Goal: Register for event/course

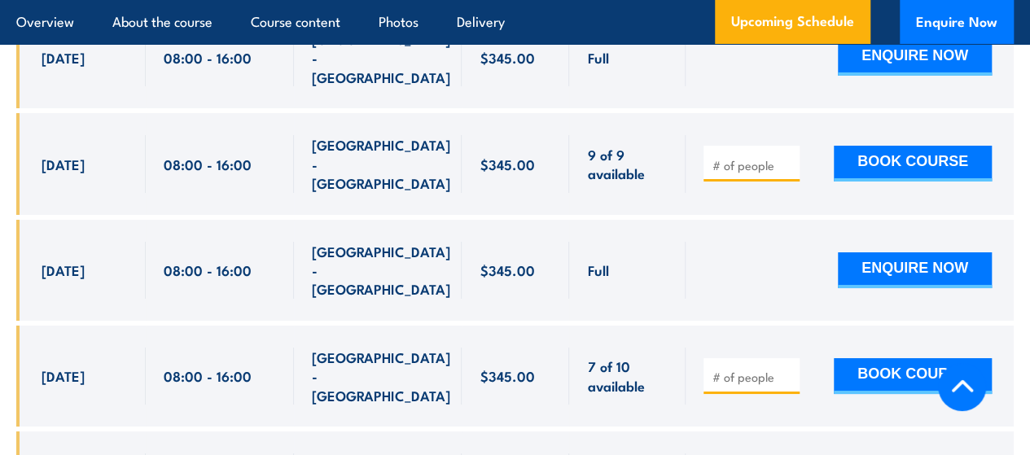
click at [722, 369] on input "number" at bounding box center [753, 377] width 81 height 16
type input "1"
click at [784, 369] on input "1" at bounding box center [753, 377] width 81 height 16
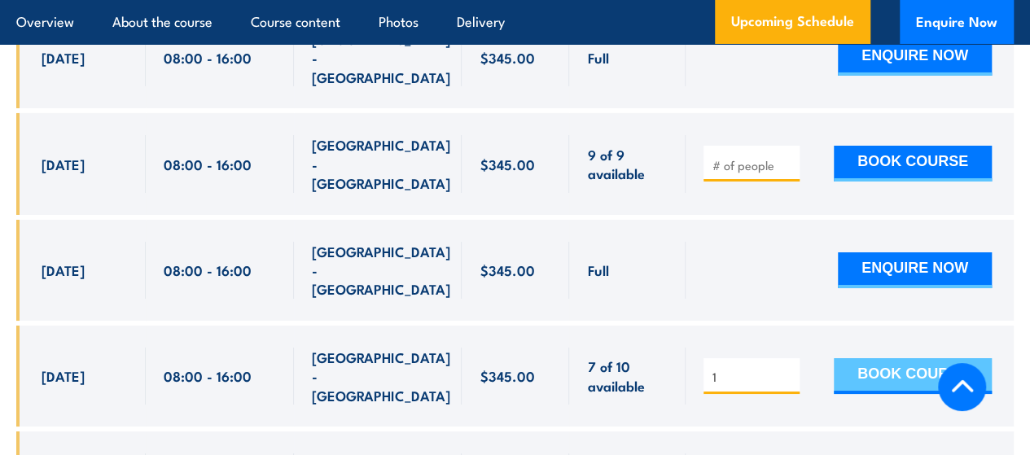
click at [886, 358] on button "BOOK COURSE" at bounding box center [913, 376] width 158 height 36
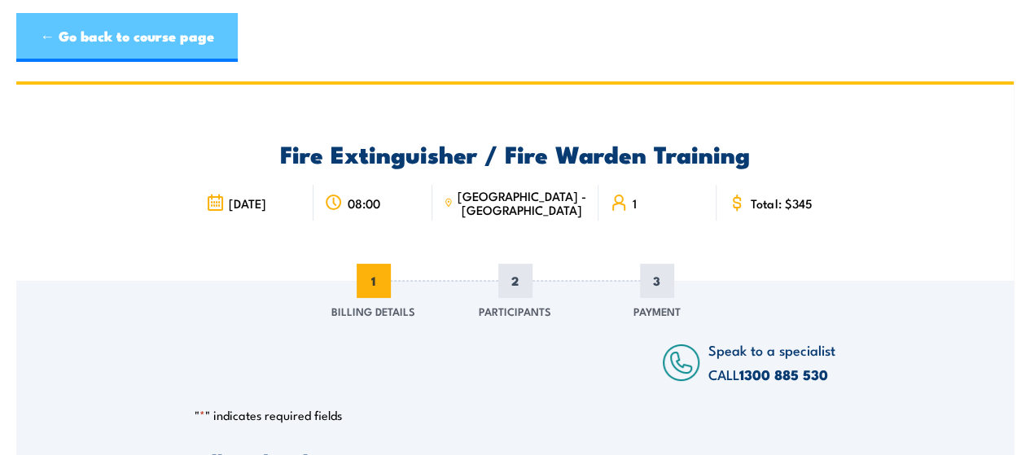
click at [104, 37] on link "← Go back to course page" at bounding box center [127, 37] width 222 height 49
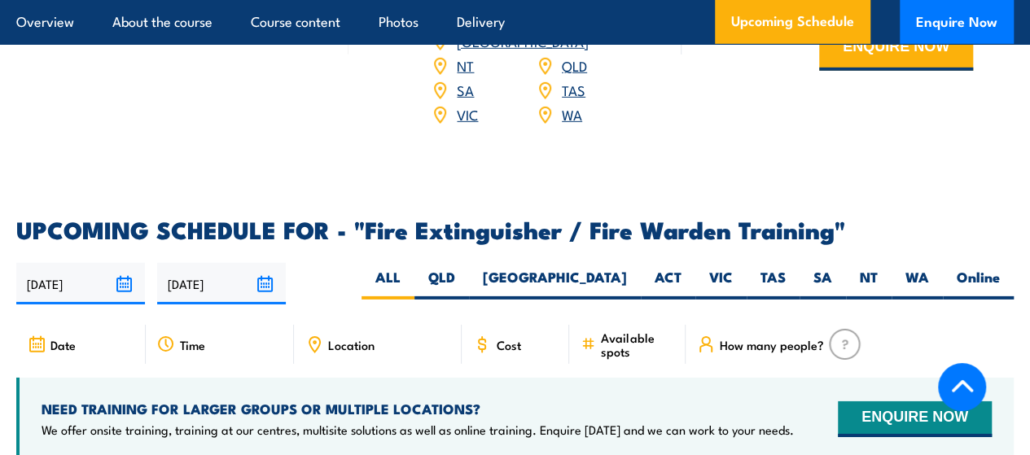
scroll to position [2600, 0]
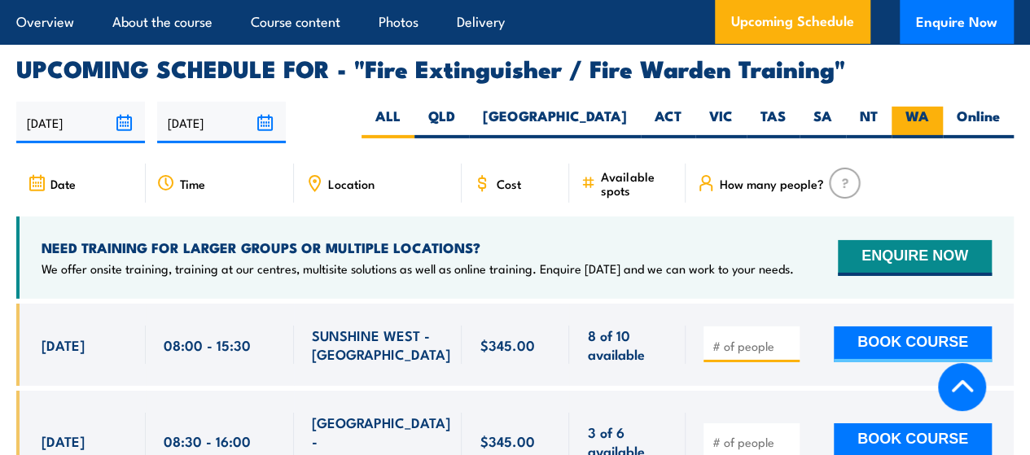
click at [909, 108] on label "WA" at bounding box center [917, 123] width 51 height 32
click at [929, 108] on input "WA" at bounding box center [934, 112] width 11 height 11
radio input "true"
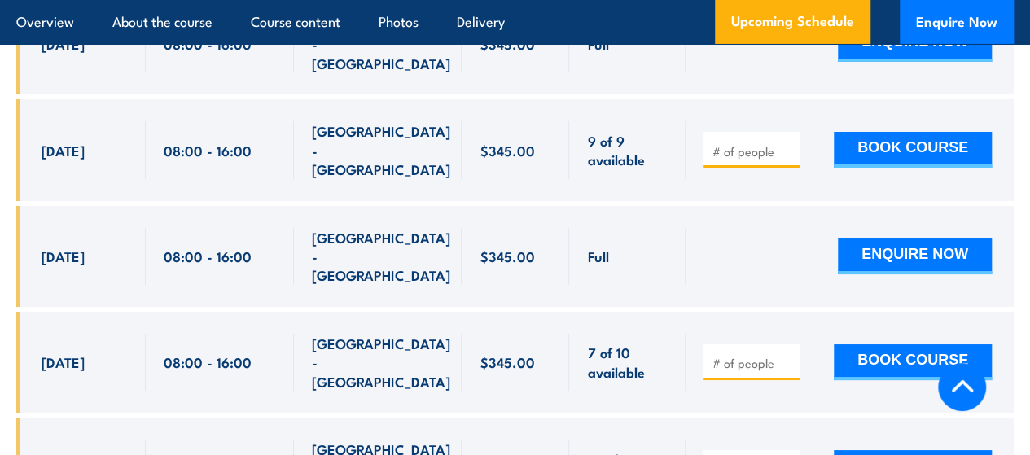
scroll to position [2935, 0]
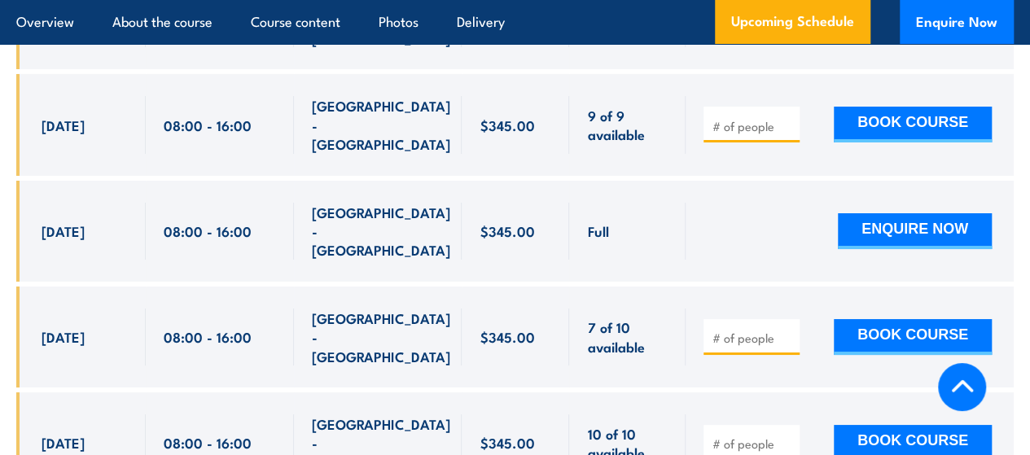
click at [728, 330] on input "number" at bounding box center [753, 338] width 81 height 16
type input "1"
click at [787, 330] on input "1" at bounding box center [753, 338] width 81 height 16
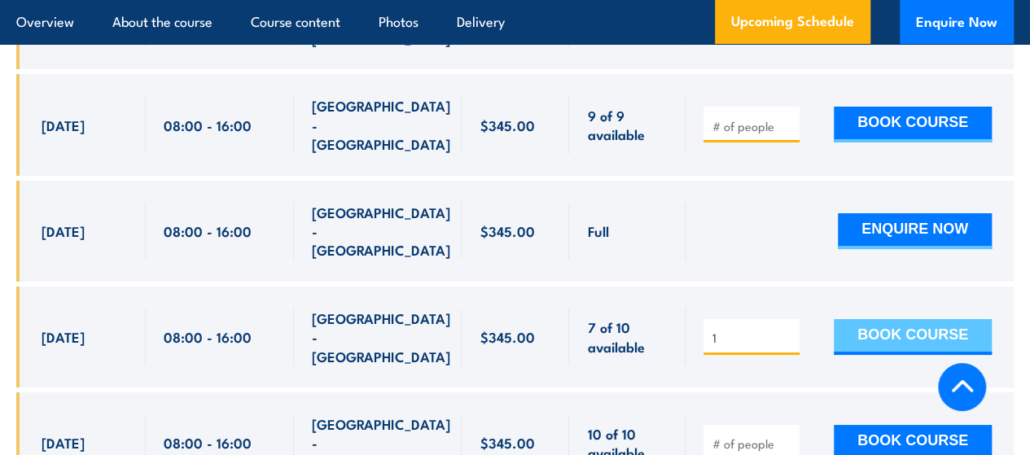
click at [884, 319] on button "BOOK COURSE" at bounding box center [913, 337] width 158 height 36
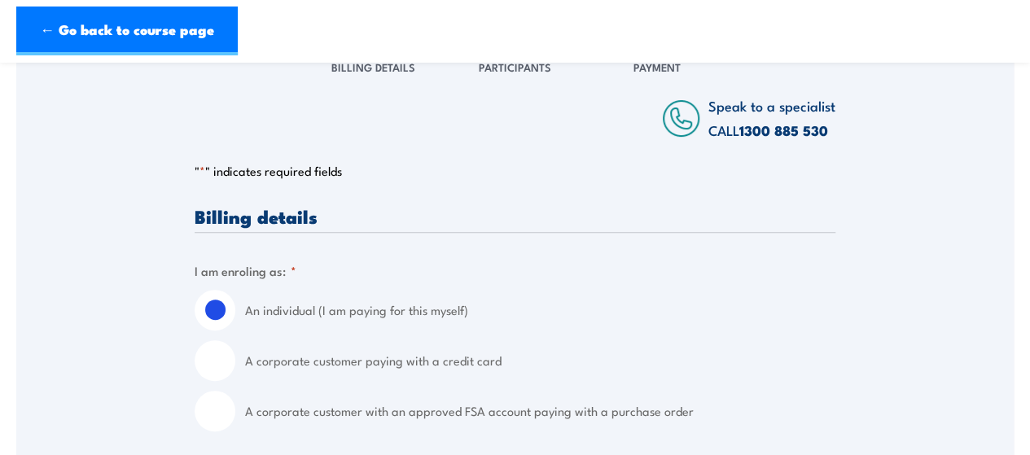
scroll to position [326, 0]
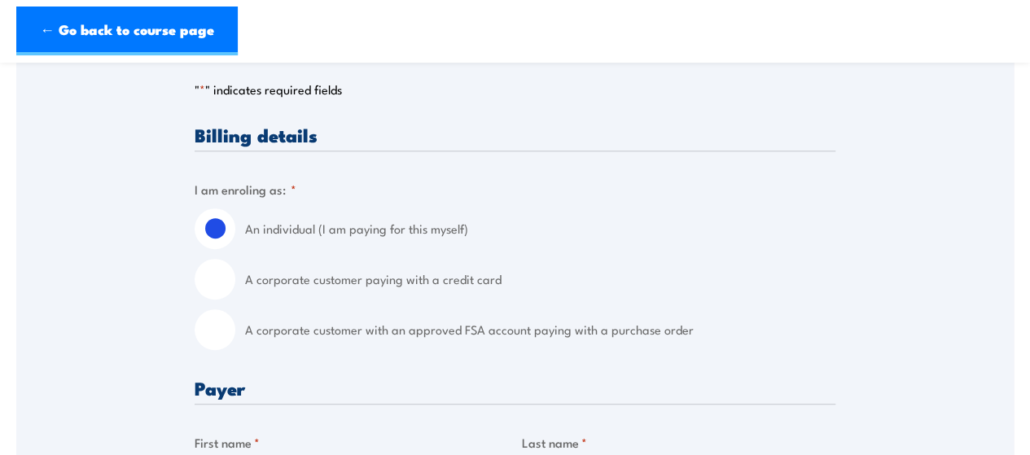
click at [213, 275] on input "A corporate customer paying with a credit card" at bounding box center [215, 279] width 41 height 41
radio input "true"
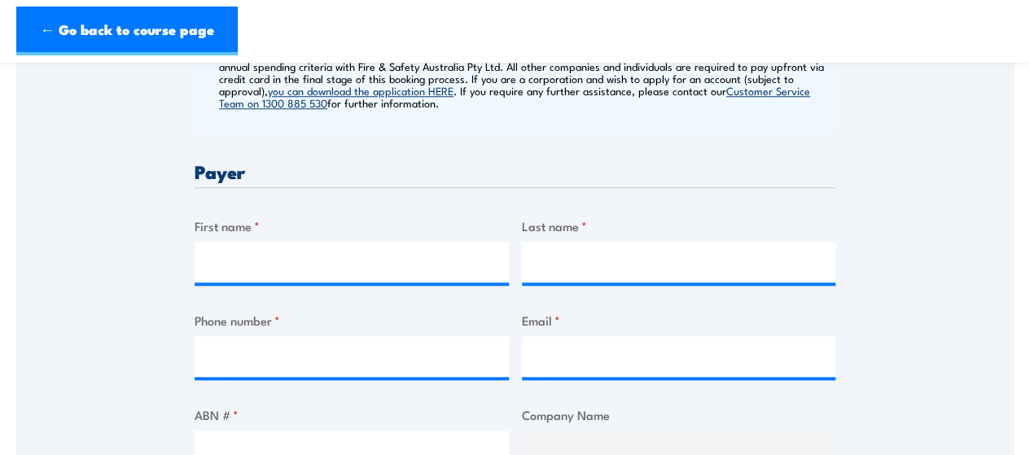
scroll to position [733, 0]
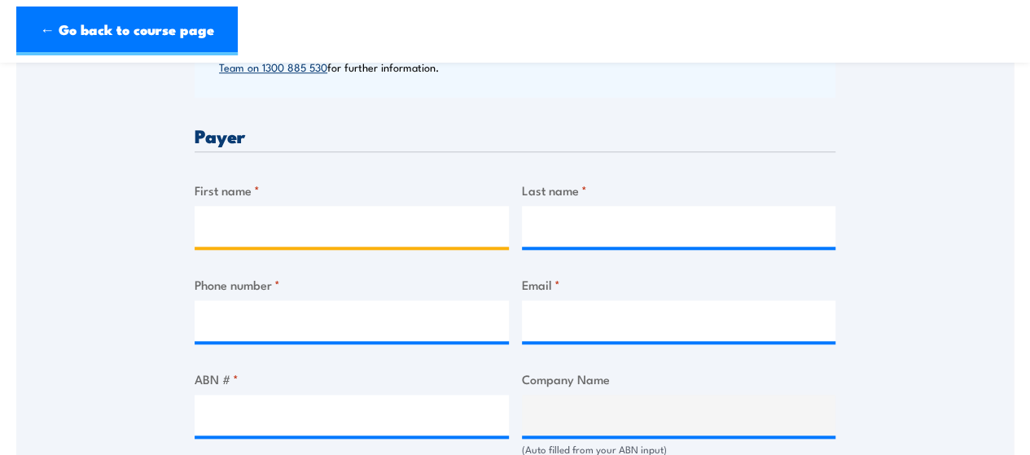
click at [269, 228] on input "First name *" at bounding box center [352, 226] width 314 height 41
type input "Like"
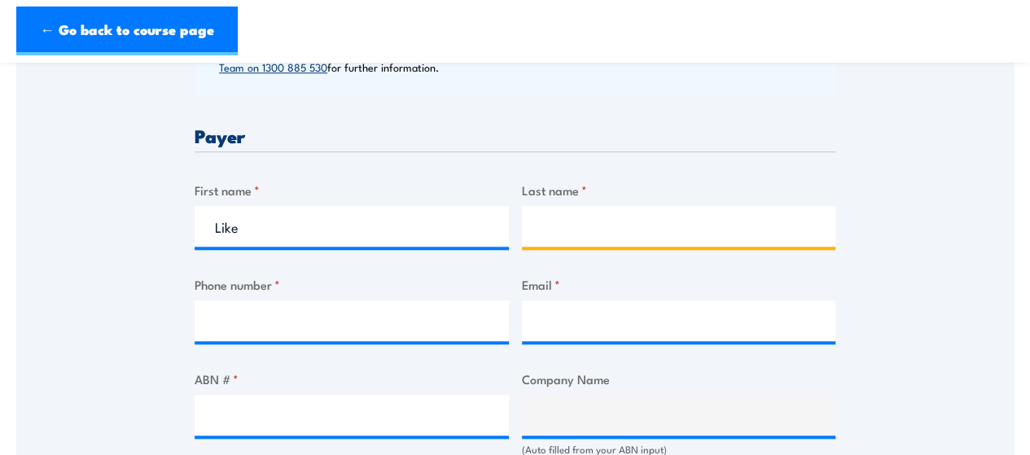
click at [556, 224] on input "Last name *" at bounding box center [679, 226] width 314 height 41
type input "Johanes"
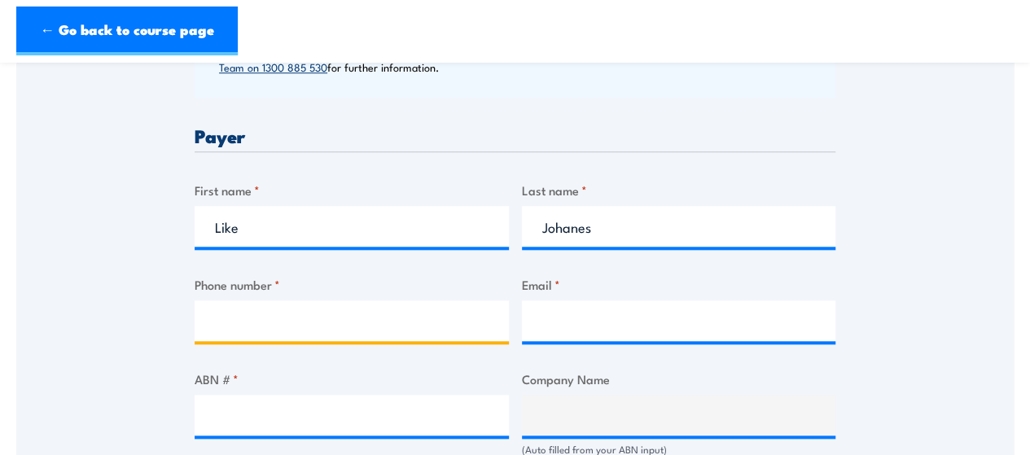
click at [255, 324] on input "Phone number *" at bounding box center [352, 321] width 314 height 41
type input "93688555"
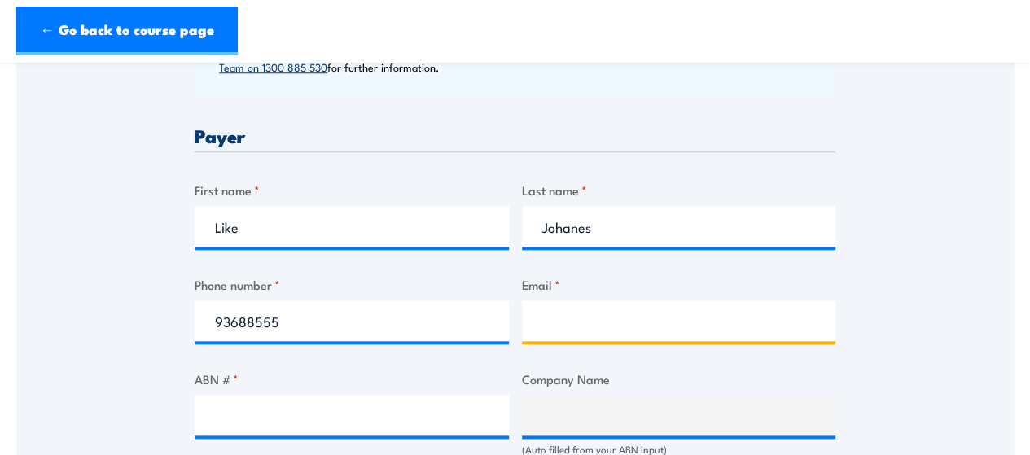
drag, startPoint x: 526, startPoint y: 322, endPoint x: 536, endPoint y: 320, distance: 9.9
click at [529, 322] on input "Email *" at bounding box center [679, 321] width 314 height 41
click at [568, 323] on input "Email *" at bounding box center [679, 321] width 314 height 41
paste input "Accounts <[EMAIL_ADDRESS][DOMAIN_NAME]>"
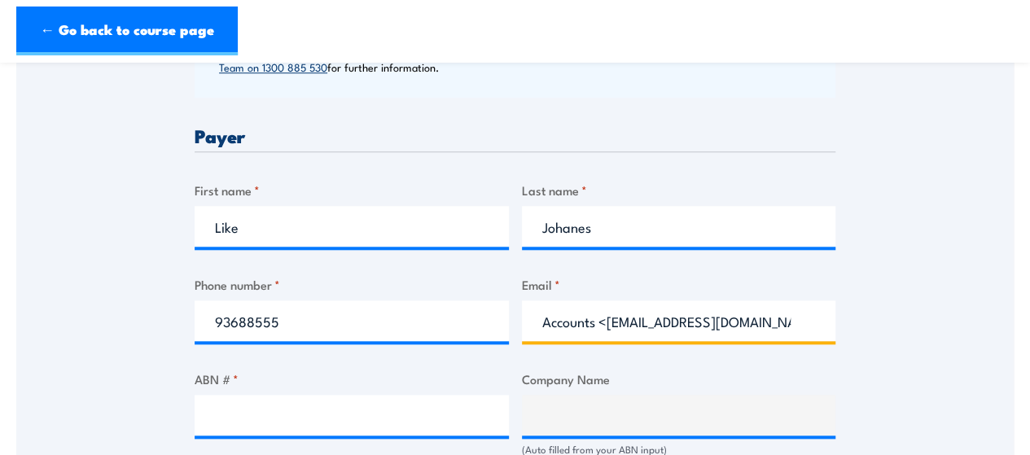
drag, startPoint x: 580, startPoint y: 321, endPoint x: 528, endPoint y: 318, distance: 52.2
click at [528, 318] on input "Accounts <[EMAIL_ADDRESS][DOMAIN_NAME]>" at bounding box center [679, 321] width 314 height 41
drag, startPoint x: 741, startPoint y: 322, endPoint x: 760, endPoint y: 320, distance: 18.8
click at [760, 320] on input "[EMAIL_ADDRESS][DOMAIN_NAME]>" at bounding box center [679, 321] width 314 height 41
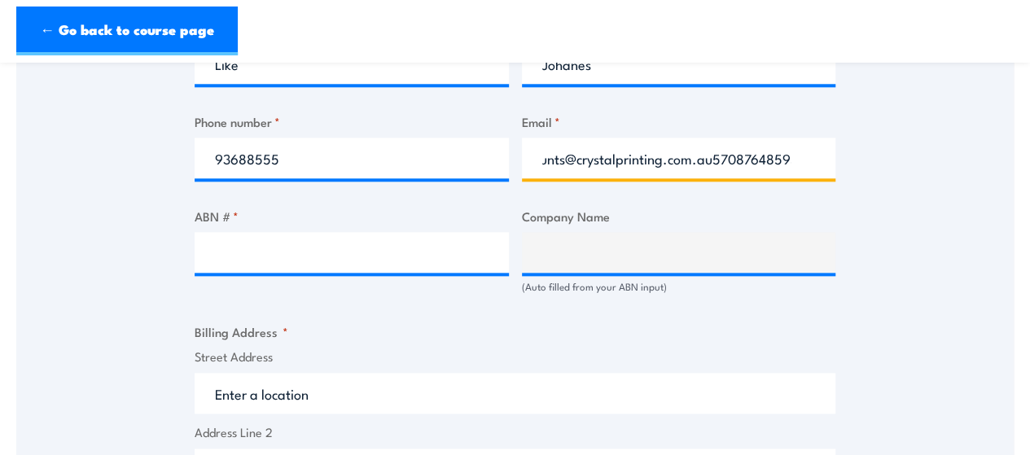
scroll to position [0, 37]
click at [707, 159] on input "accounts@crystalprinting.com.au57087648593" at bounding box center [679, 158] width 314 height 41
drag, startPoint x: 706, startPoint y: 157, endPoint x: 797, endPoint y: 169, distance: 91.9
click at [801, 167] on input "accounts@crystalprinting.com.au57087648593" at bounding box center [679, 158] width 314 height 41
type input "accounts@crystalprinting.com.au57087648593"
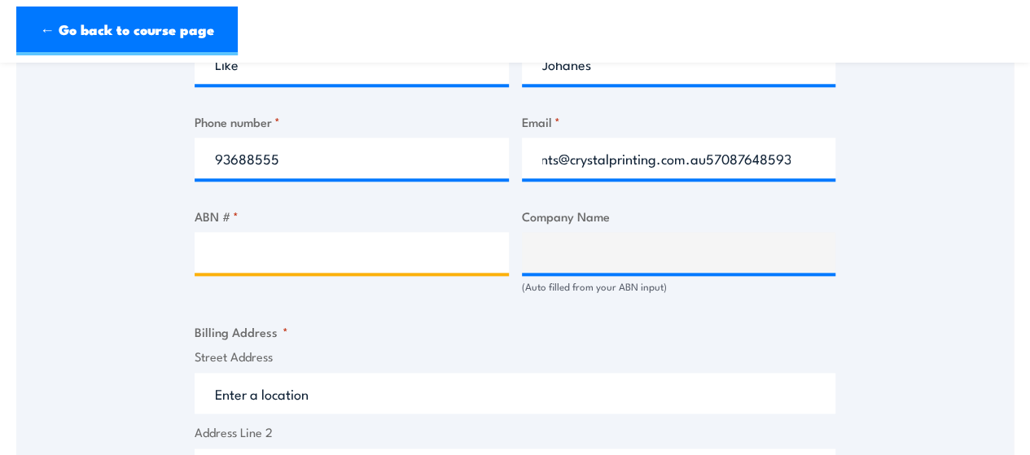
click at [273, 256] on input "ABN # *" at bounding box center [352, 252] width 314 height 41
paste input "57087648593"
type input "57087648593"
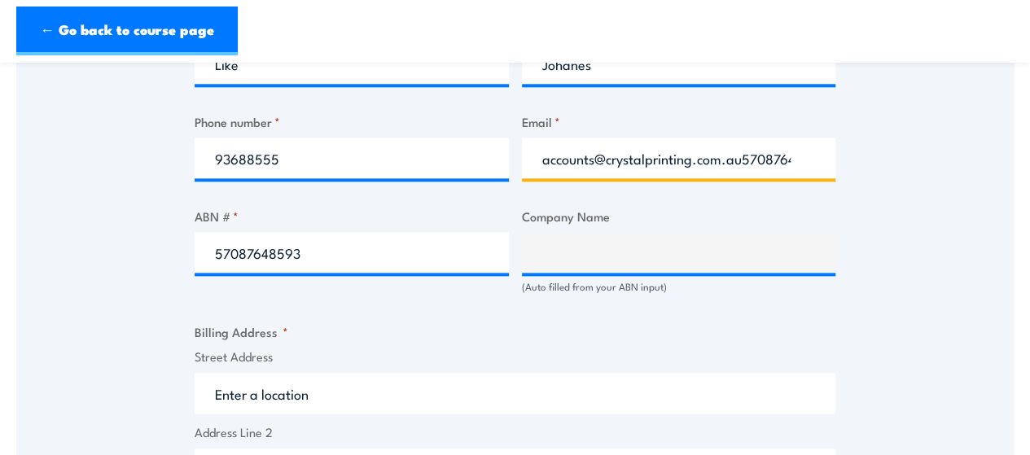
scroll to position [0, 37]
drag, startPoint x: 744, startPoint y: 157, endPoint x: 832, endPoint y: 152, distance: 88.1
click at [832, 152] on input "accounts@crystalprinting.com.au57087648593" at bounding box center [679, 158] width 314 height 41
type input "[EMAIL_ADDRESS][DOMAIN_NAME]"
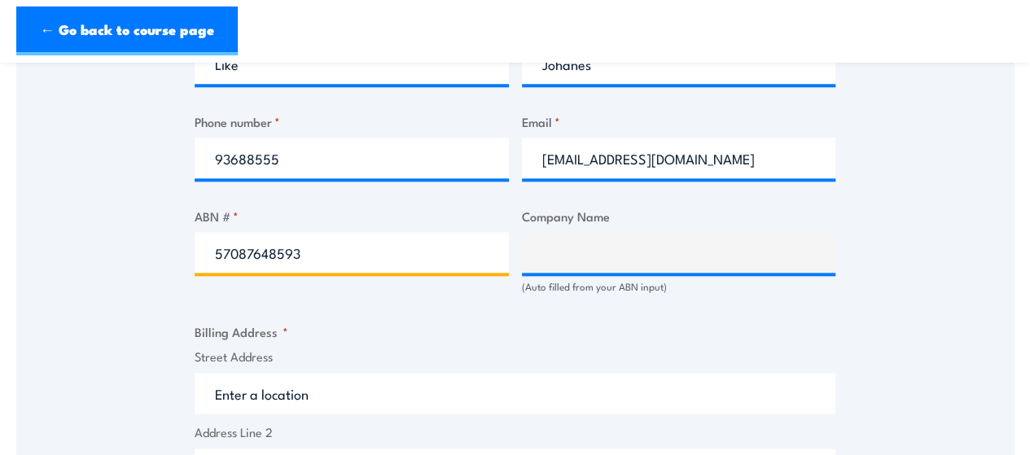
click at [445, 255] on input "57087648593" at bounding box center [352, 252] width 314 height 41
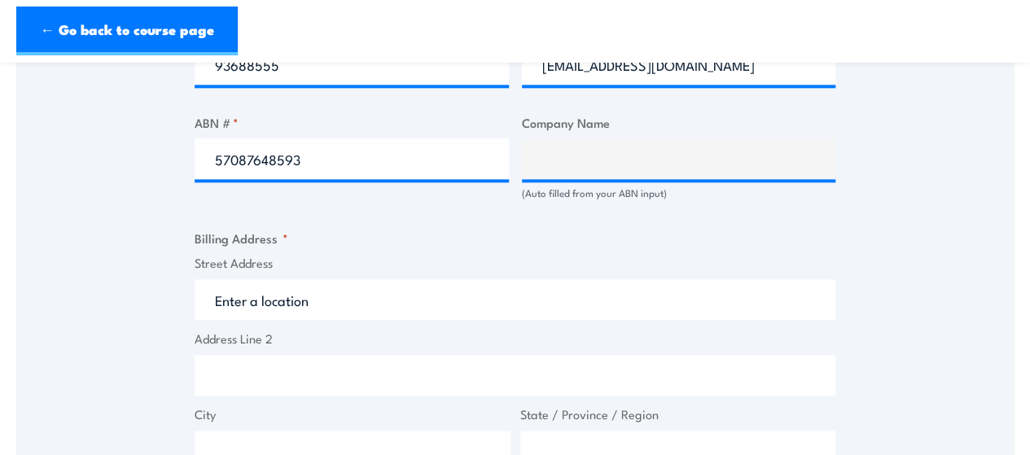
scroll to position [896, 0]
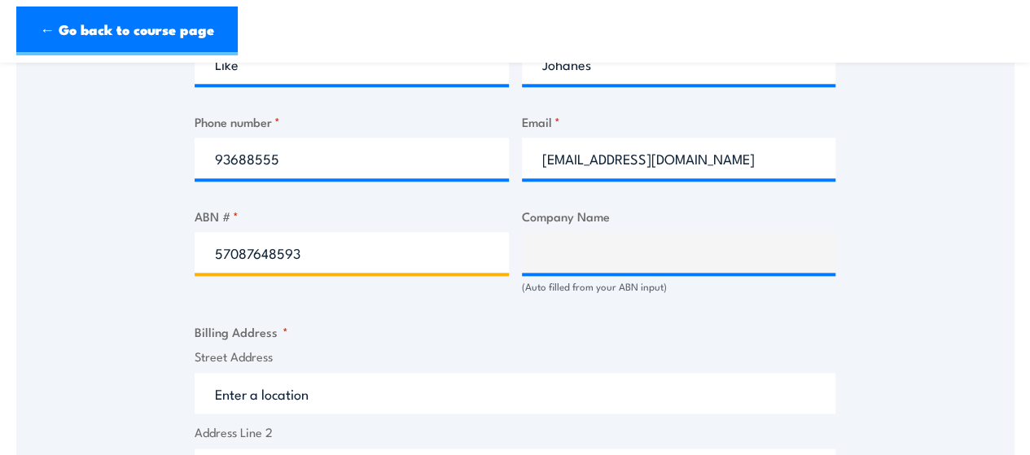
drag, startPoint x: 311, startPoint y: 251, endPoint x: 168, endPoint y: 237, distance: 144.0
click at [166, 237] on div "Speak to a specialist CALL [PHONE_NUMBER] CALL [PHONE_NUMBER] " * " indicates r…" at bounding box center [515, 231] width 998 height 1693
paste input "087 648"
type input "57 087 648 593"
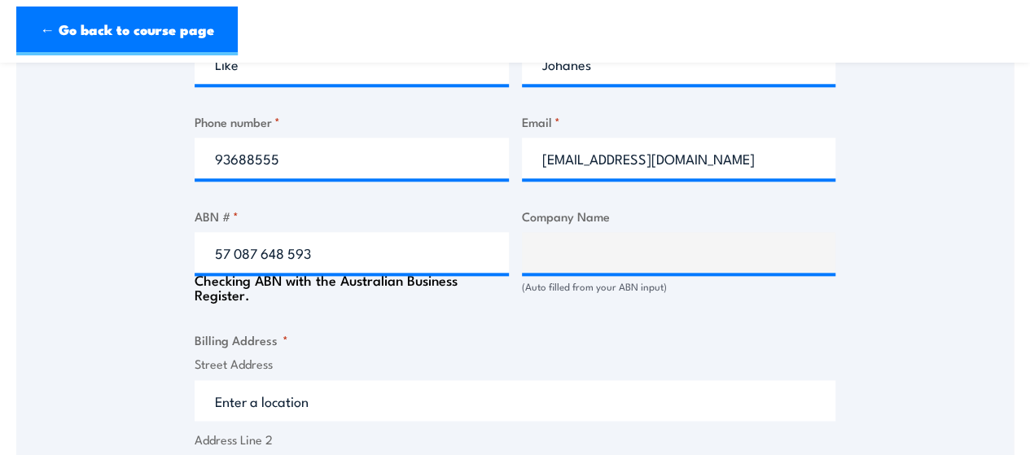
type input "CRYSTAL PRINTING SOLUTIONS PTY LTD"
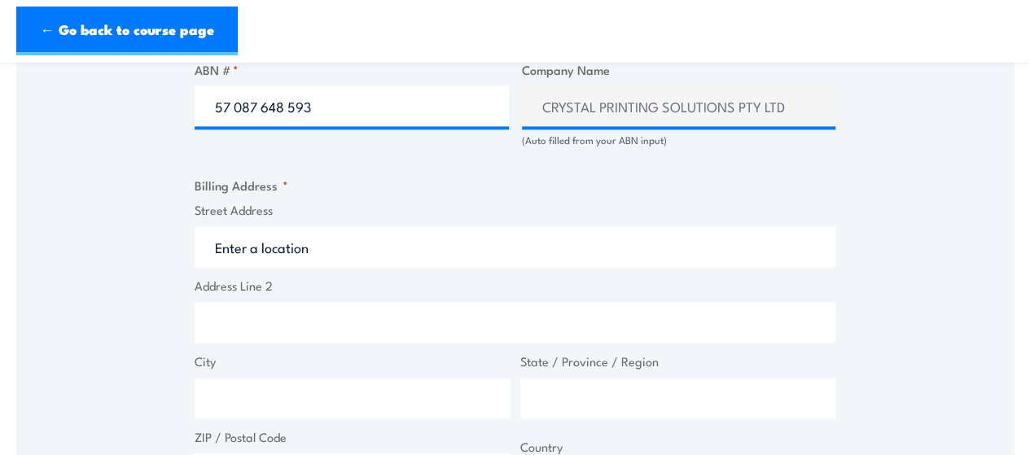
scroll to position [1059, 0]
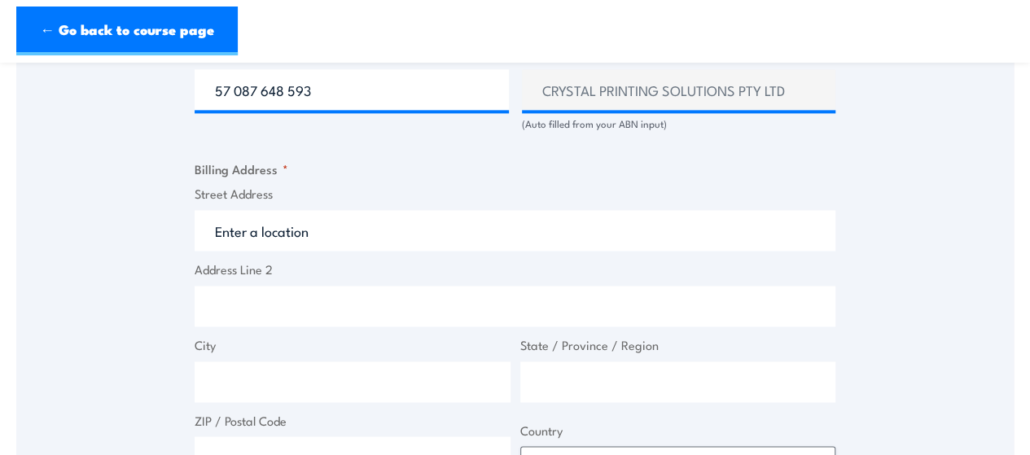
click at [285, 222] on input "Street Address" at bounding box center [515, 230] width 641 height 41
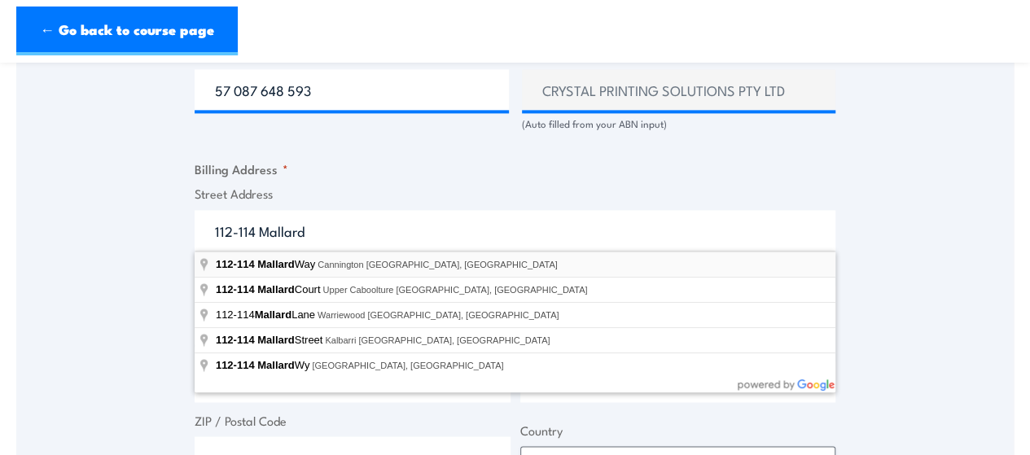
type input "[STREET_ADDRESS]"
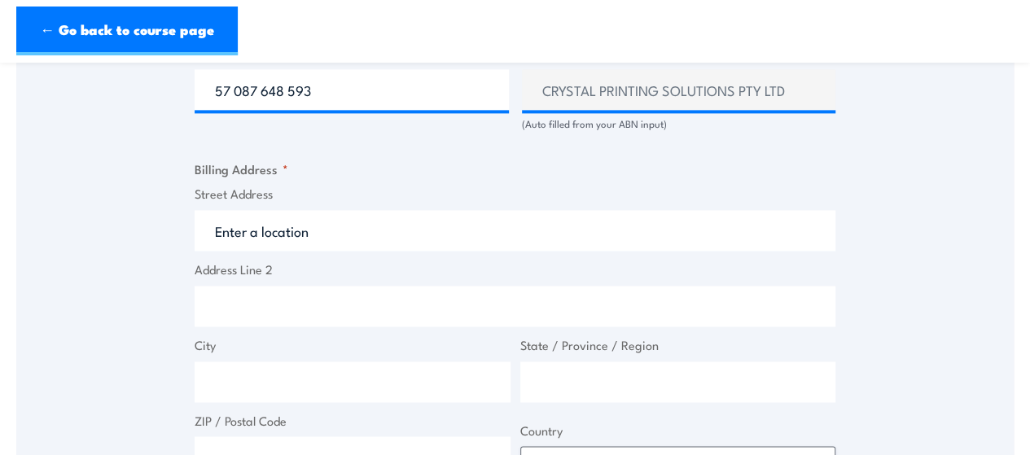
type input "[STREET_ADDRESS]"
type input "Cannington"
type input "[GEOGRAPHIC_DATA]"
type input "6107"
select select "[GEOGRAPHIC_DATA]"
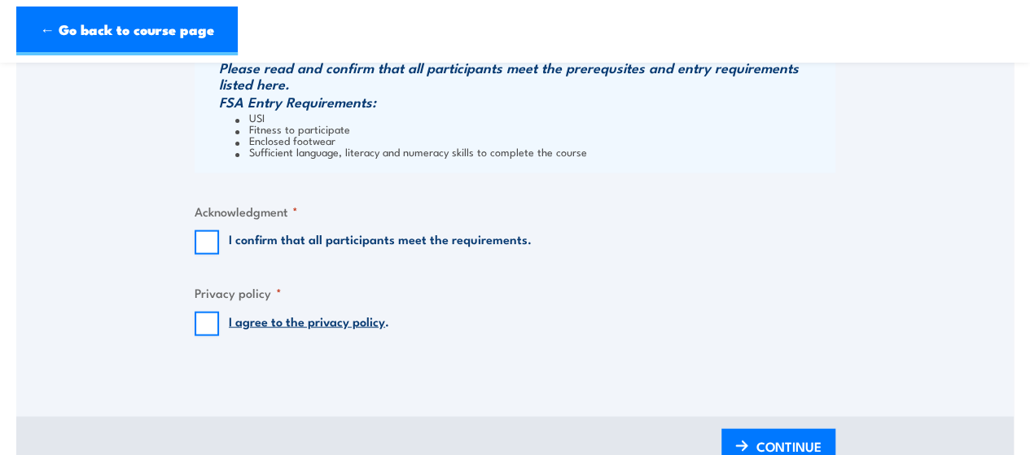
scroll to position [1629, 0]
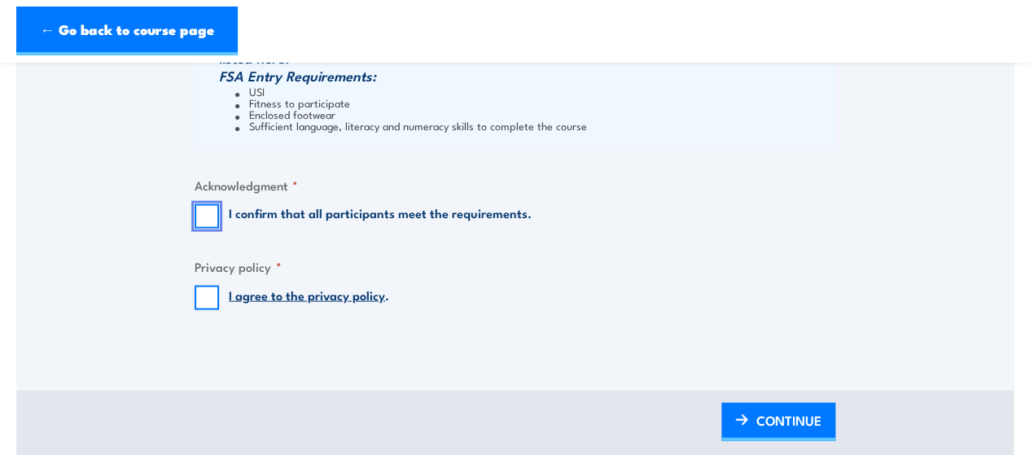
click at [212, 217] on input "I confirm that all participants meet the requirements." at bounding box center [207, 216] width 24 height 24
checkbox input "true"
click at [203, 299] on input "I agree to the privacy policy ." at bounding box center [207, 298] width 24 height 24
checkbox input "true"
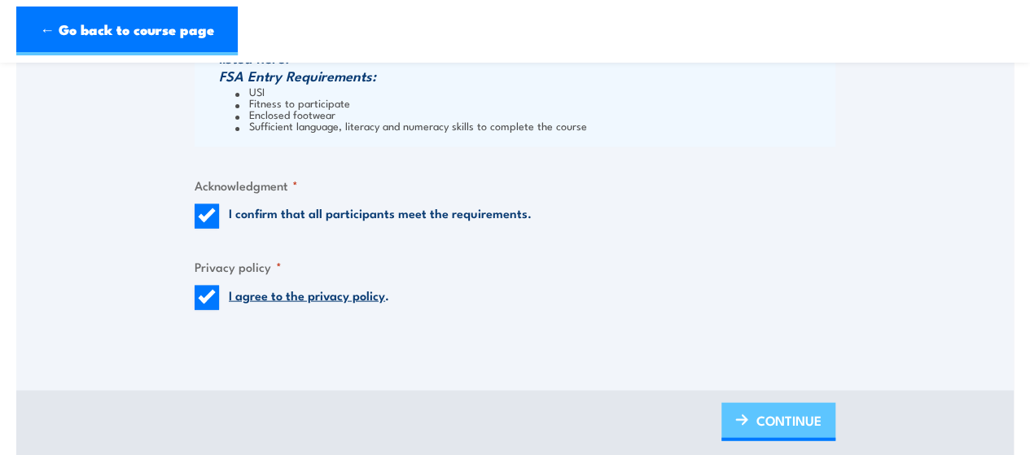
click at [772, 415] on span "CONTINUE" at bounding box center [789, 420] width 65 height 43
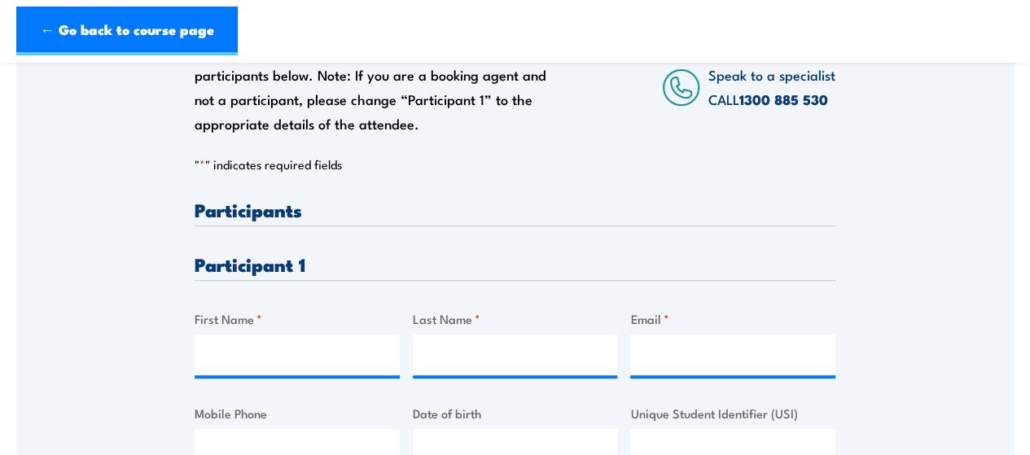
scroll to position [326, 0]
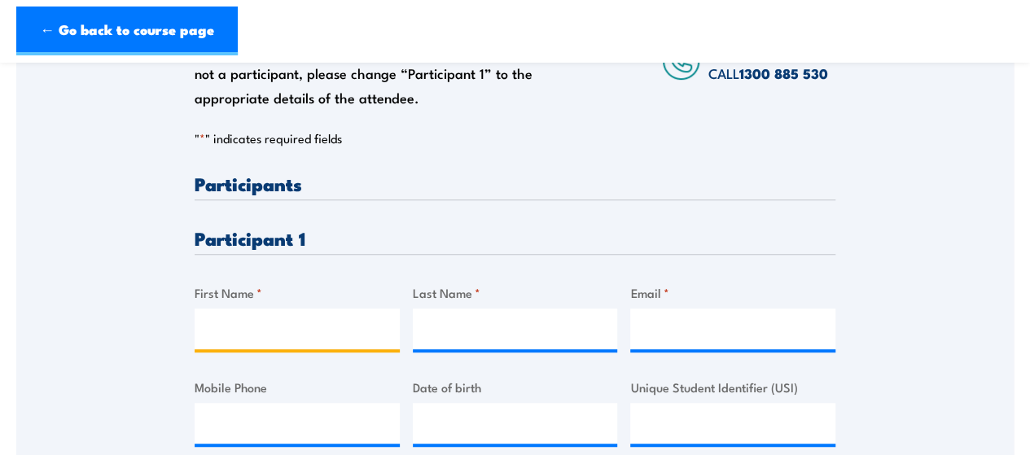
click at [254, 335] on input "First Name *" at bounding box center [297, 329] width 205 height 41
type input "[PERSON_NAME]"
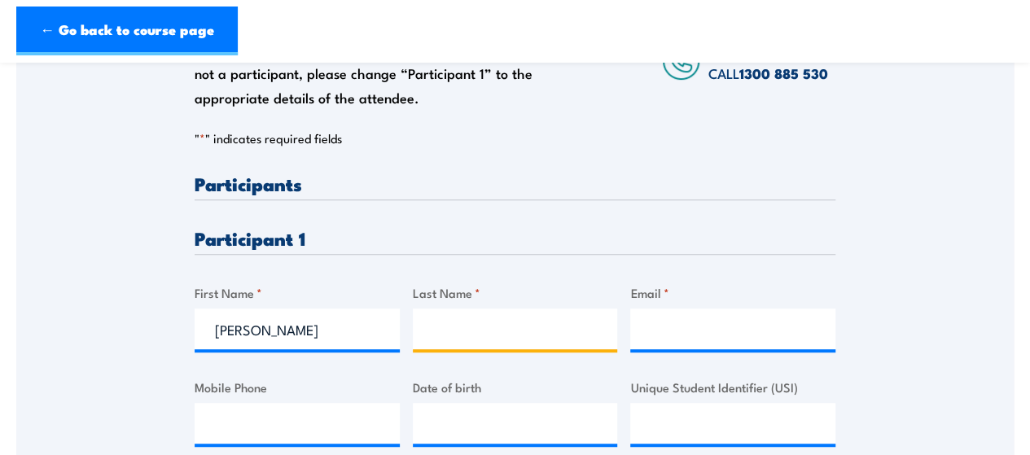
click at [474, 329] on input "Last Name *" at bounding box center [515, 329] width 205 height 41
type input "Zagubien"
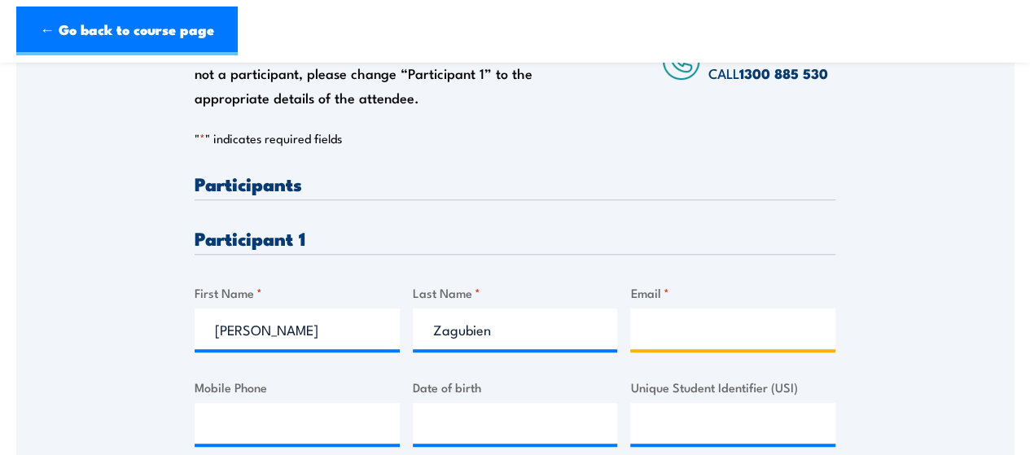
click at [664, 329] on input "Email *" at bounding box center [732, 329] width 205 height 41
type input "[EMAIL_ADDRESS][DOMAIN_NAME]"
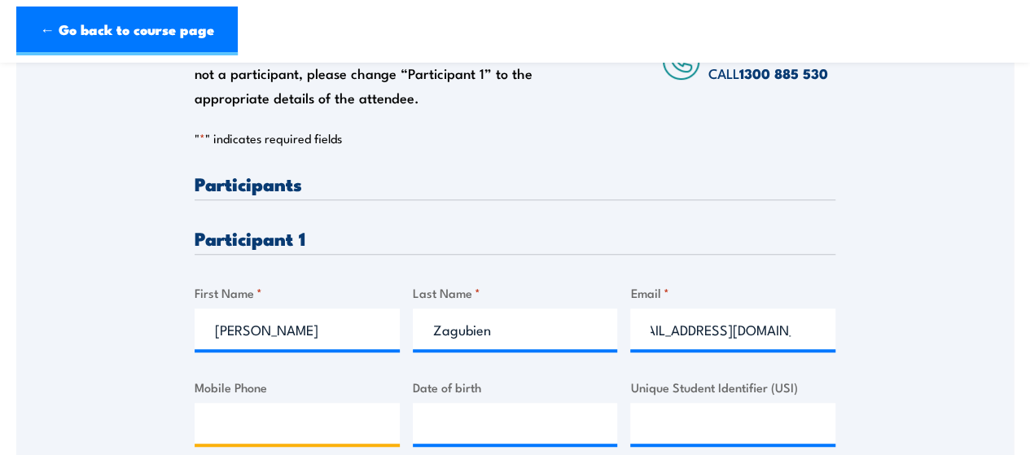
scroll to position [0, 0]
click at [282, 420] on input "Mobile Phone" at bounding box center [297, 423] width 205 height 41
type input "0486005491"
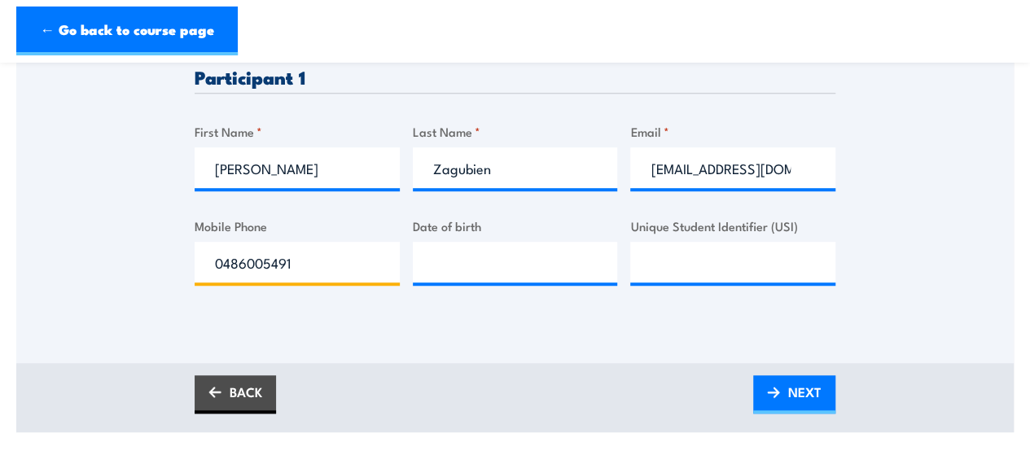
scroll to position [489, 0]
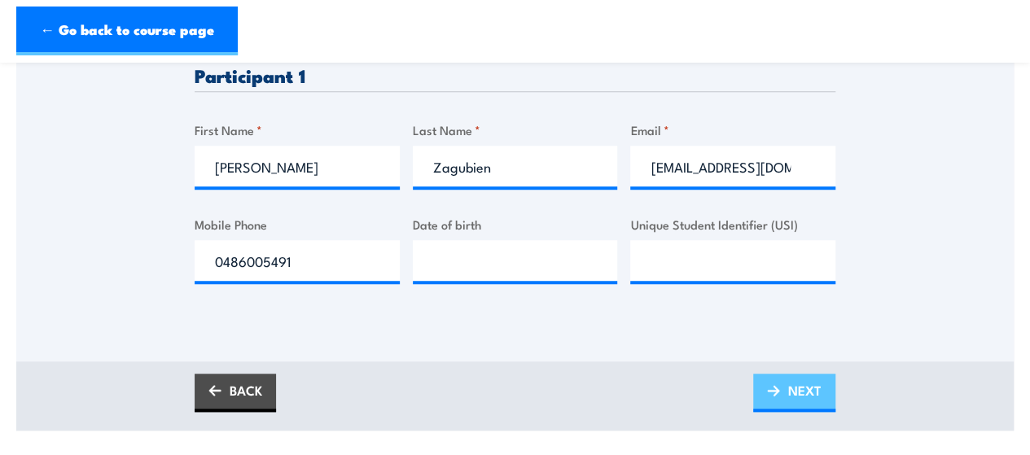
click at [798, 393] on span "NEXT" at bounding box center [804, 390] width 33 height 43
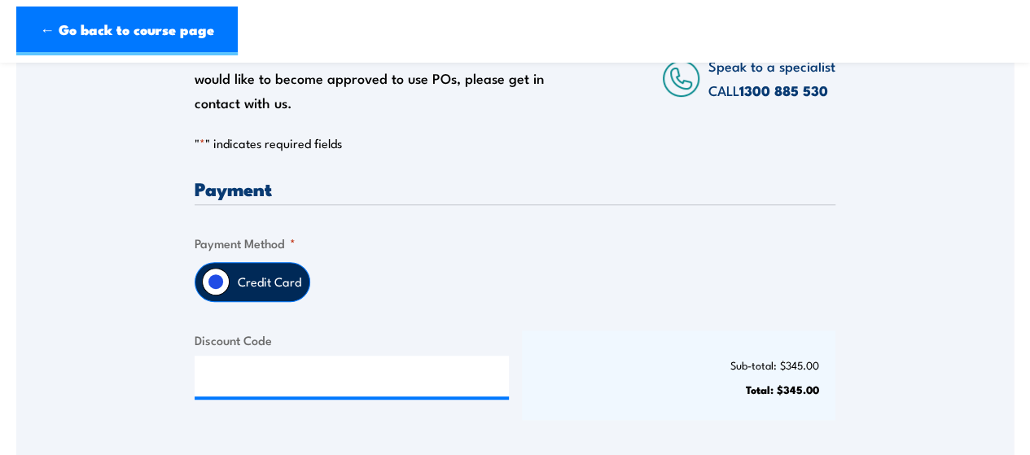
scroll to position [326, 0]
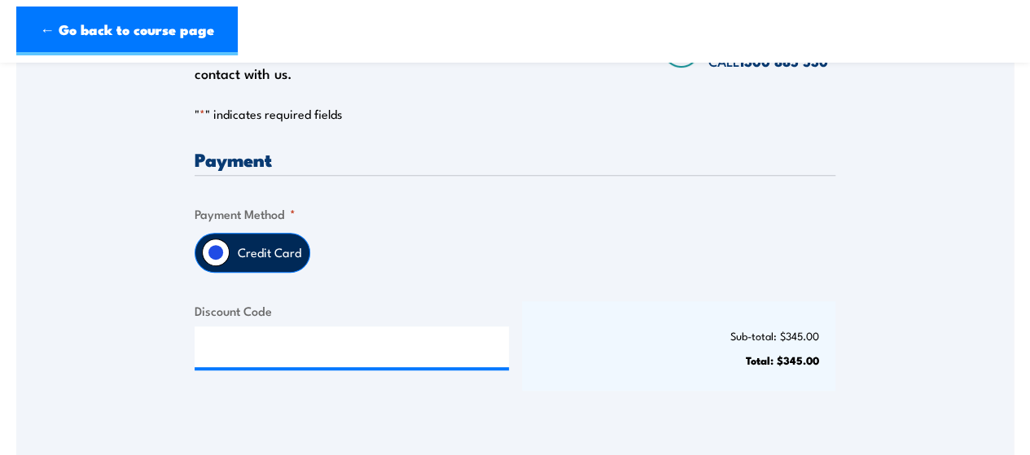
click at [231, 256] on label "Credit Card" at bounding box center [270, 253] width 80 height 38
click at [230, 256] on input "Credit Card" at bounding box center [216, 253] width 28 height 28
click at [220, 253] on input "Credit Card" at bounding box center [216, 253] width 28 height 28
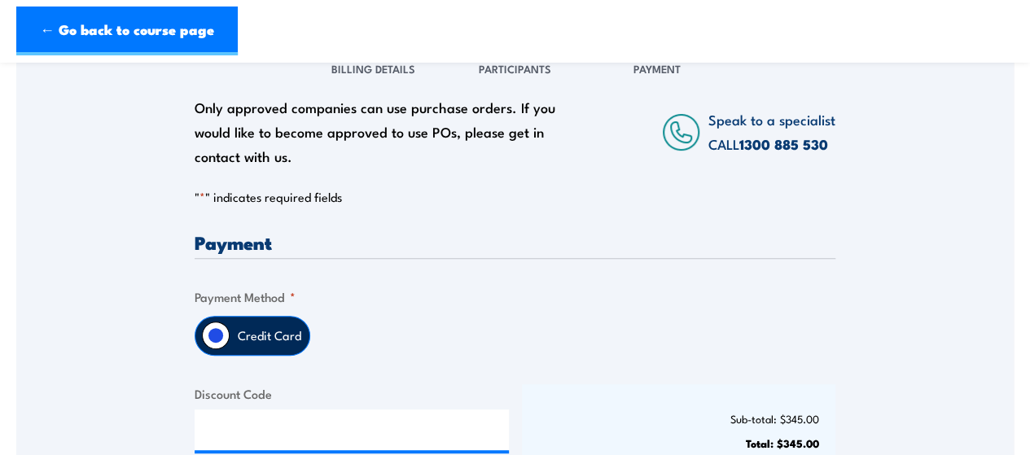
scroll to position [163, 0]
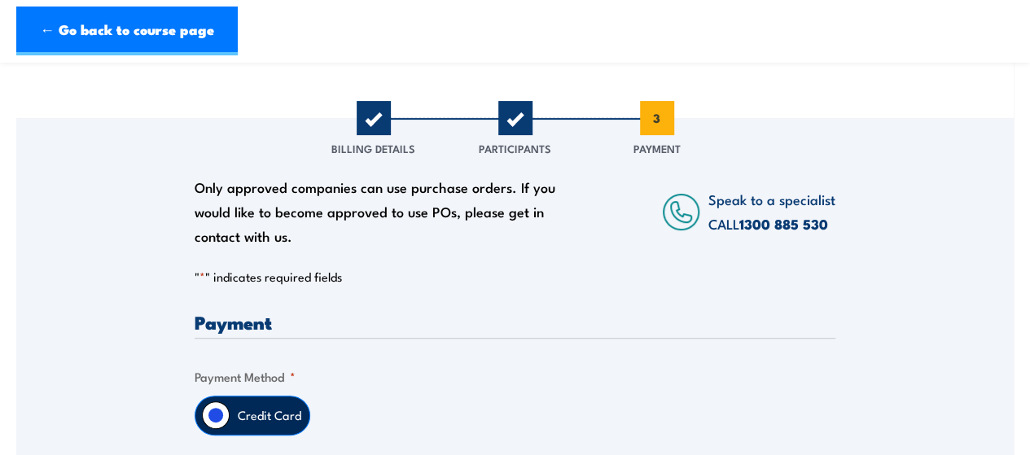
click at [213, 413] on input "Credit Card" at bounding box center [216, 416] width 28 height 28
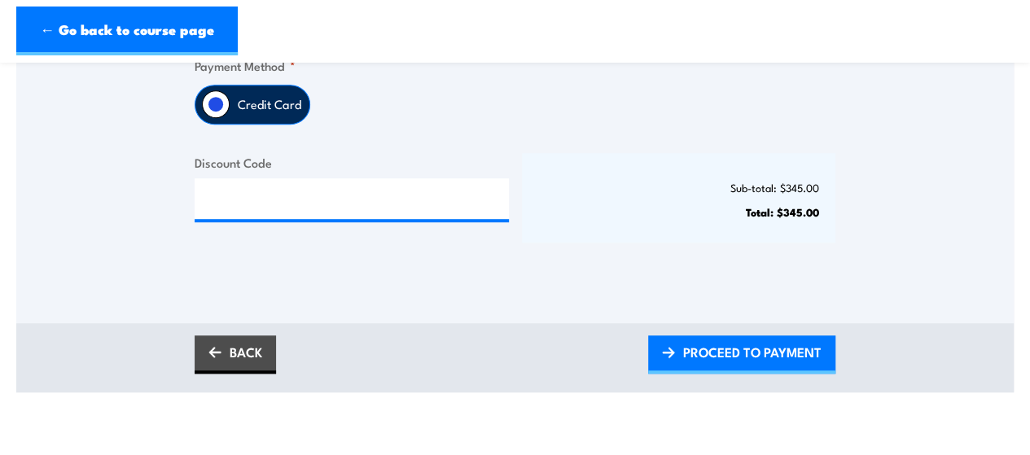
scroll to position [489, 0]
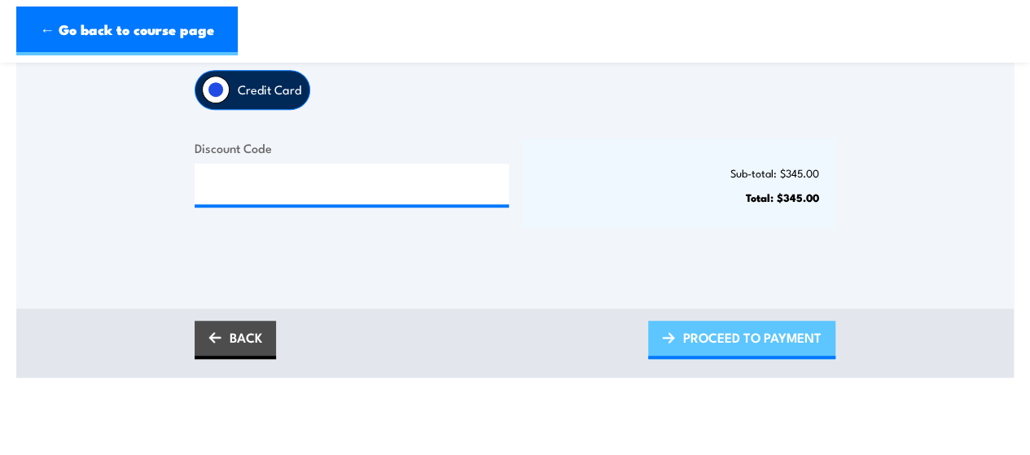
click at [707, 335] on span "PROCEED TO PAYMENT" at bounding box center [752, 337] width 138 height 43
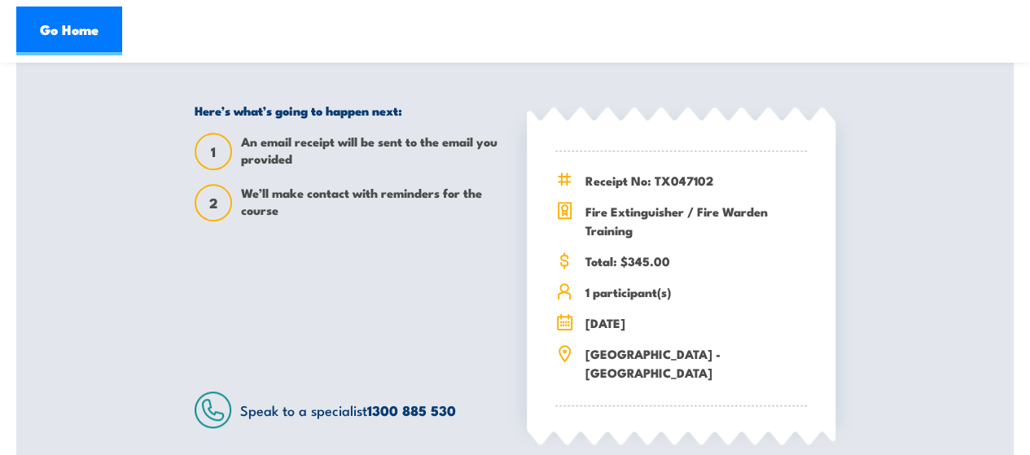
scroll to position [326, 0]
